Goal: Information Seeking & Learning: Learn about a topic

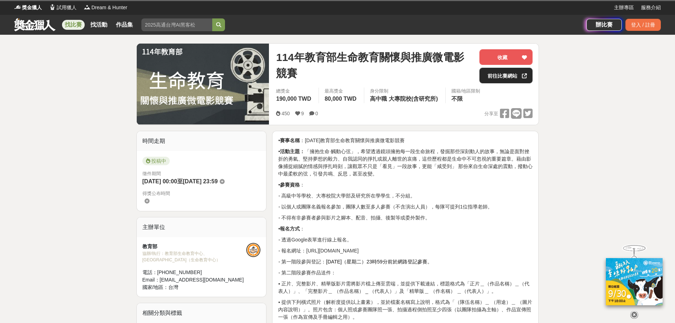
click at [518, 77] on link "前往比賽網站" at bounding box center [506, 76] width 53 height 16
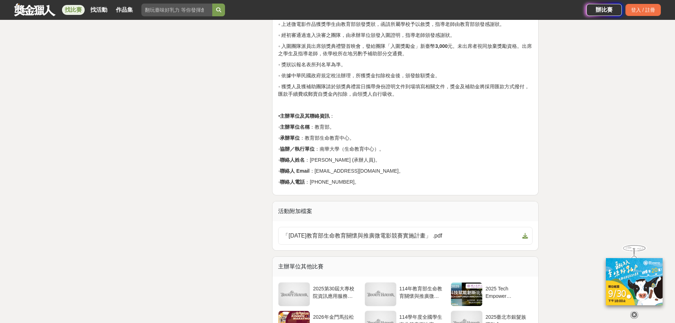
scroll to position [1099, 0]
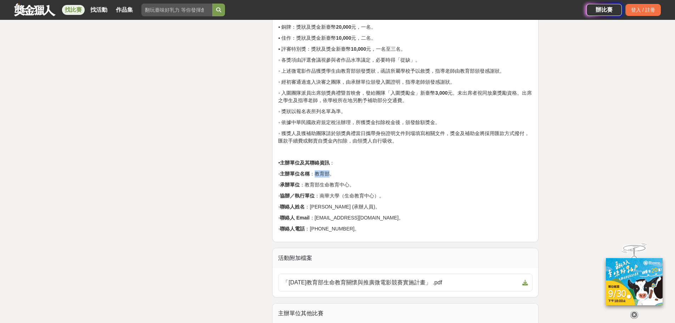
drag, startPoint x: 325, startPoint y: 163, endPoint x: 338, endPoint y: 166, distance: 13.3
click at [338, 170] on p "◦ 主辦單位名稱 ：教育部。" at bounding box center [405, 173] width 254 height 7
copy p "教育部"
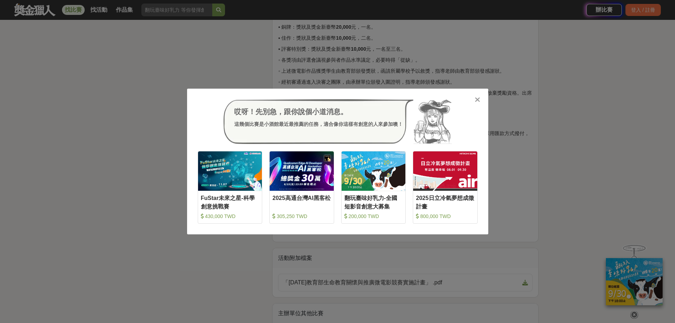
click at [476, 101] on icon at bounding box center [477, 99] width 5 height 7
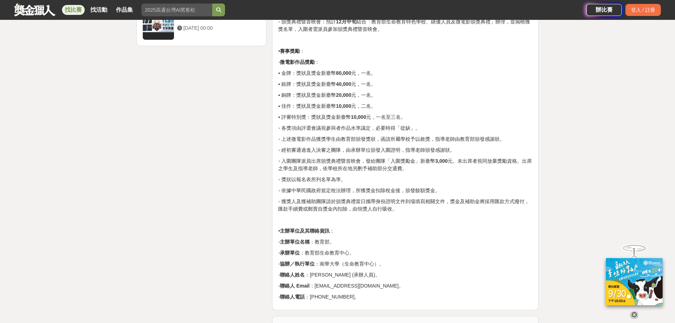
scroll to position [957, 0]
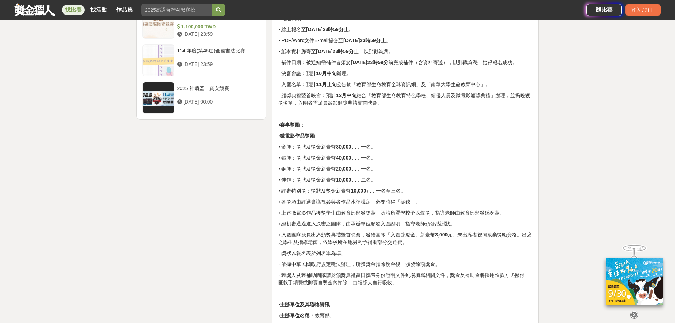
drag, startPoint x: 283, startPoint y: 117, endPoint x: 314, endPoint y: 155, distance: 48.6
click at [290, 143] on p "▪ 金牌：獎狀及獎金新臺幣 80,000 元，一名。" at bounding box center [405, 146] width 254 height 7
drag, startPoint x: 279, startPoint y: 117, endPoint x: 436, endPoint y: 184, distance: 171.2
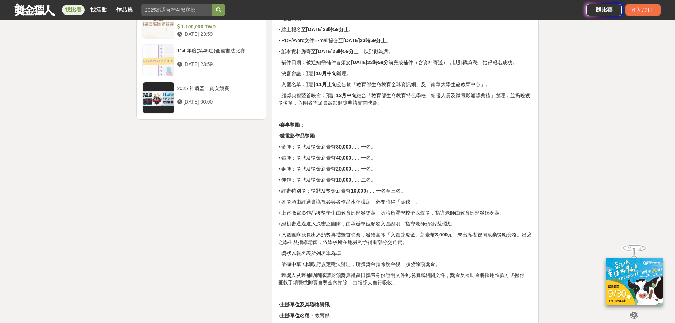
copy div "• 賽事獎勵 ： ◦ 微電影作品獎勵 ： ▪ 金牌：獎狀及獎金新臺幣 80,000 元，一名。 ▪ 鋹牌：獎狀及獎金新臺幣 40,000 元，一名。 ▪ 銅牌…"
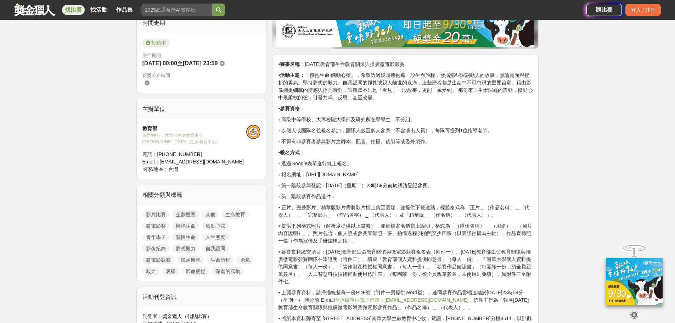
scroll to position [177, 0]
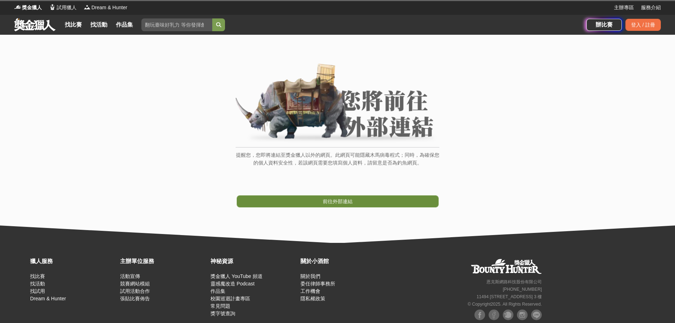
click at [354, 202] on link "前往外部連結" at bounding box center [338, 201] width 202 height 12
